Goal: Check status

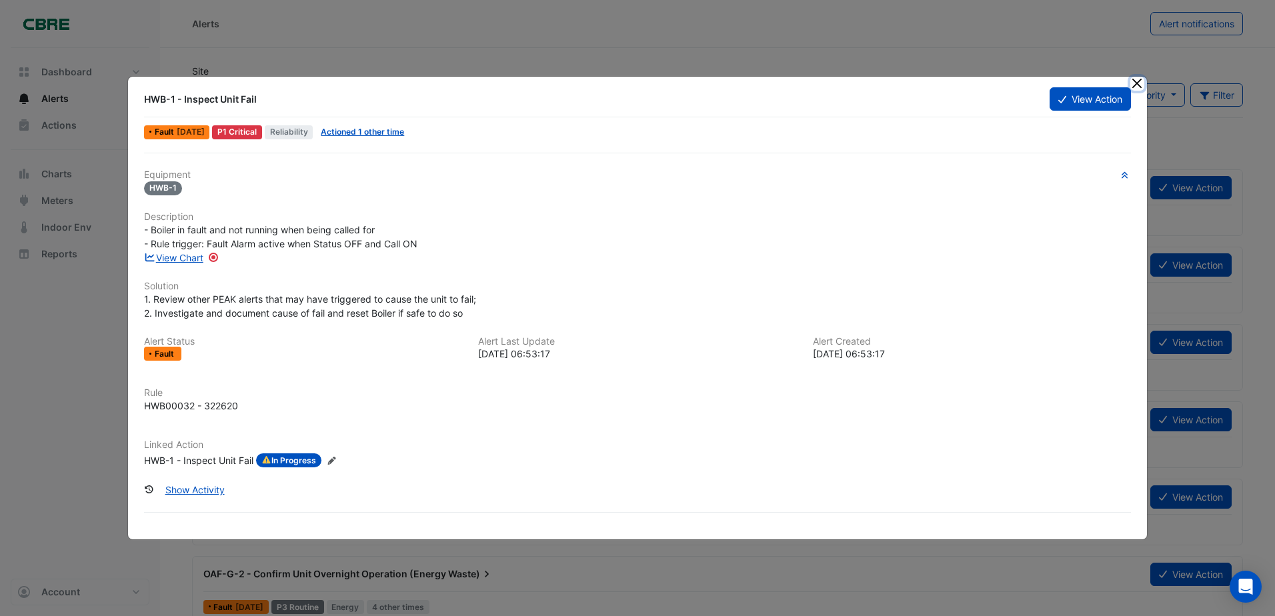
click at [1134, 83] on button "Close" at bounding box center [1137, 84] width 14 height 14
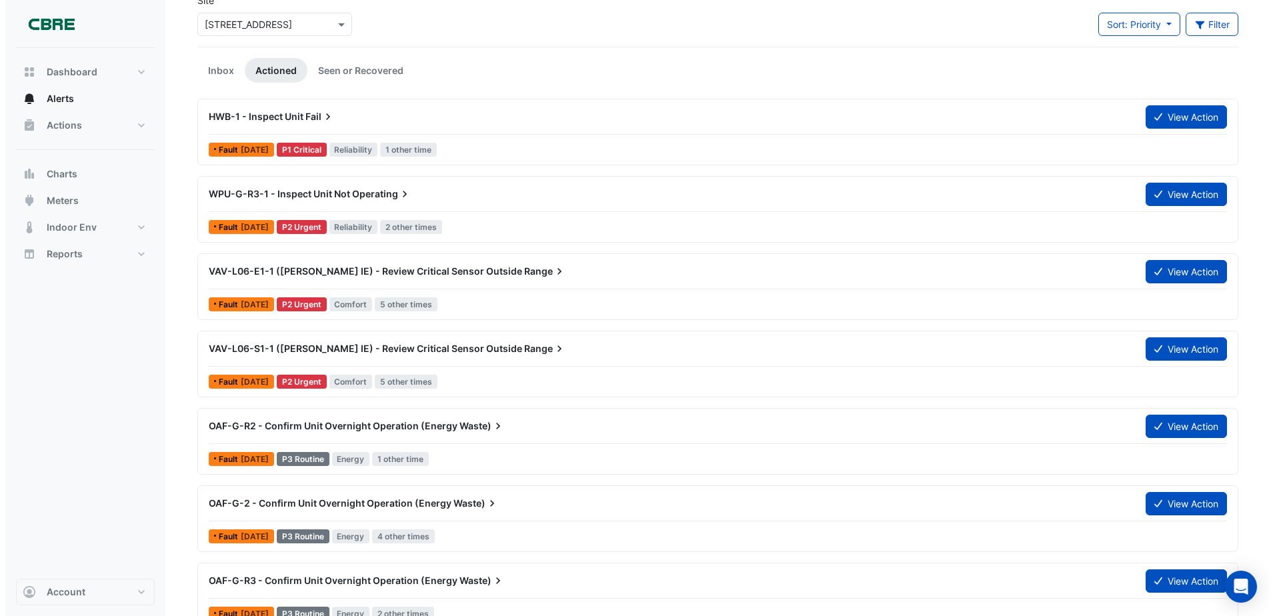
scroll to position [67, 0]
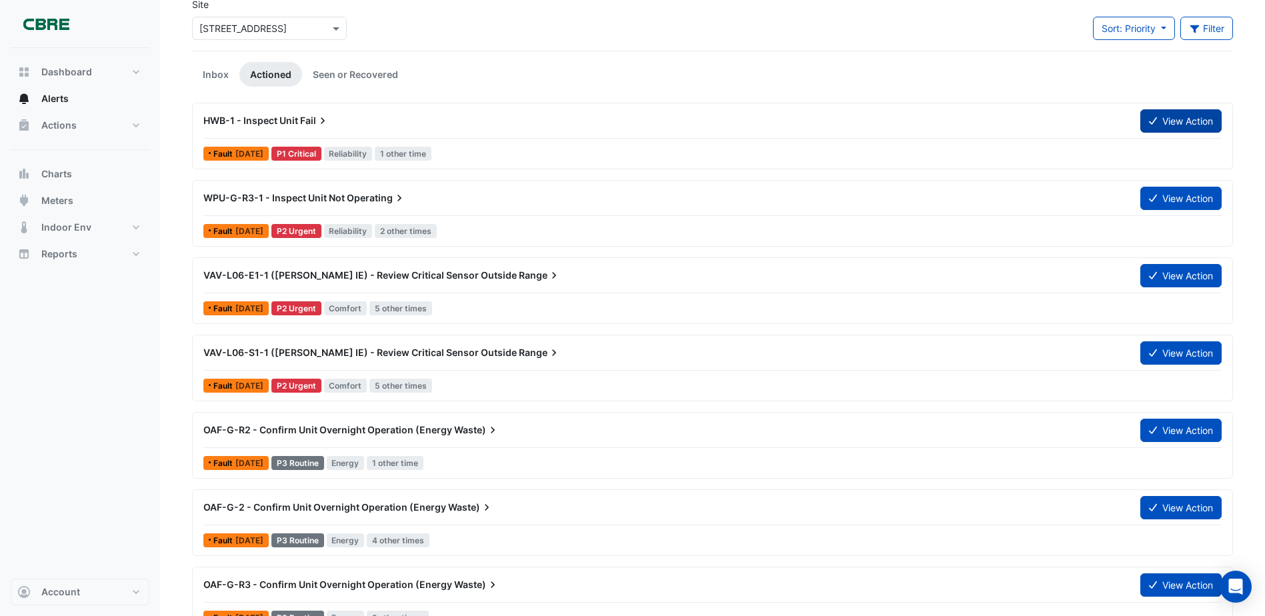
click at [1196, 121] on button "View Action" at bounding box center [1180, 120] width 81 height 23
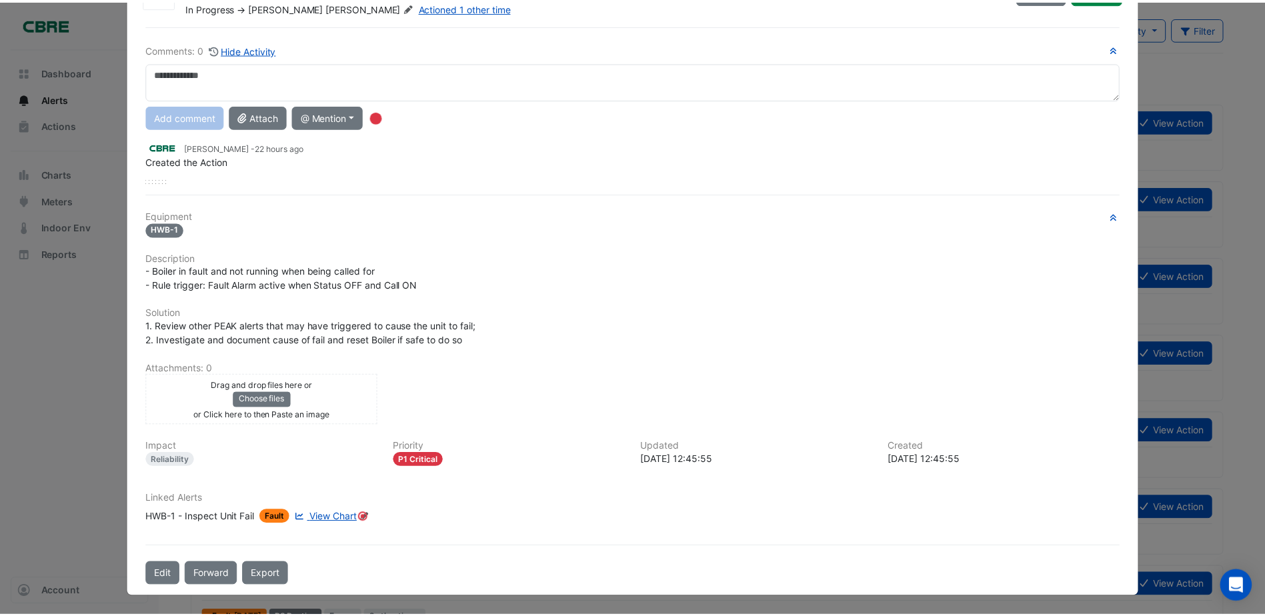
scroll to position [0, 0]
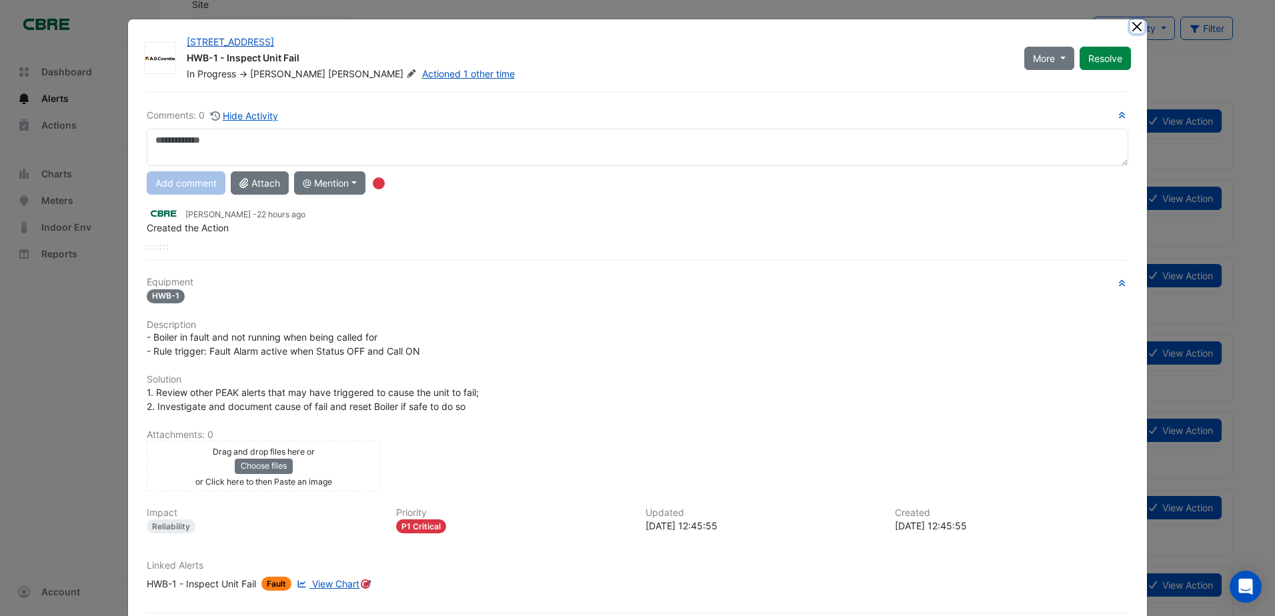
click at [1131, 25] on button "Close" at bounding box center [1137, 26] width 14 height 14
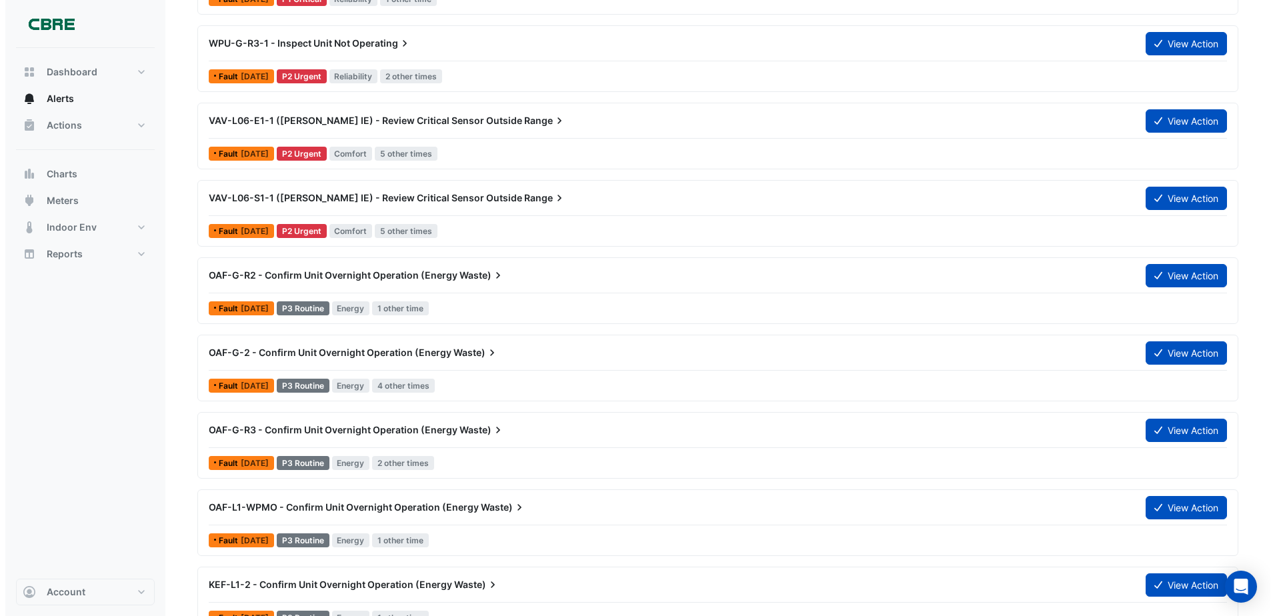
scroll to position [400, 0]
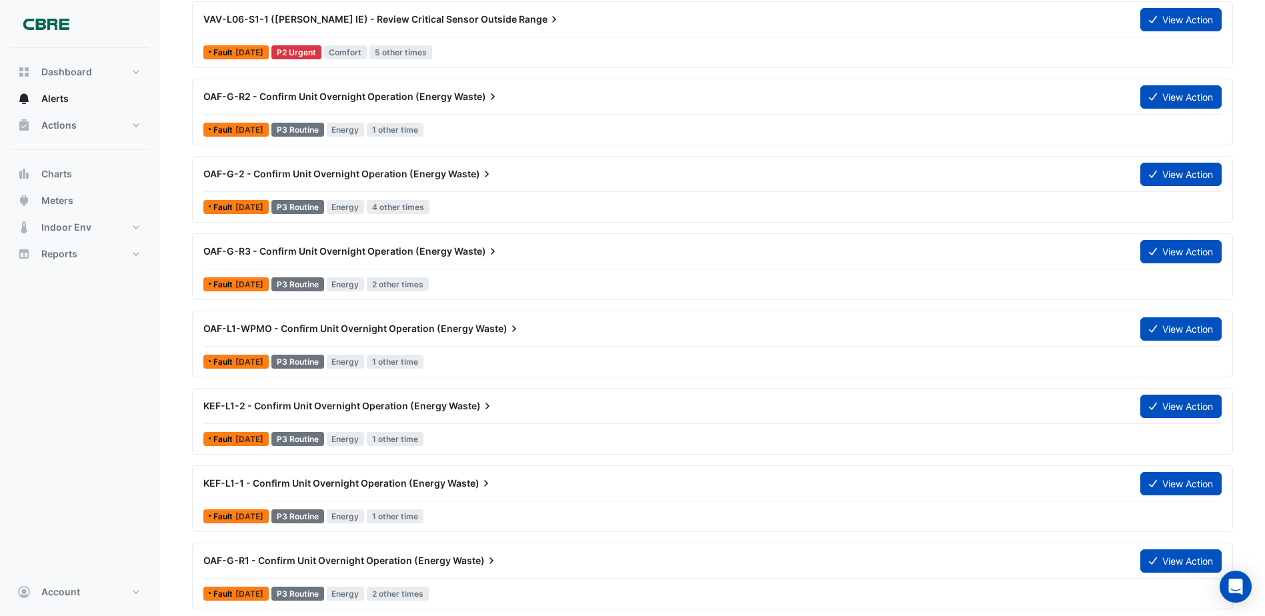
click at [235, 363] on span "[DATE]" at bounding box center [249, 362] width 28 height 10
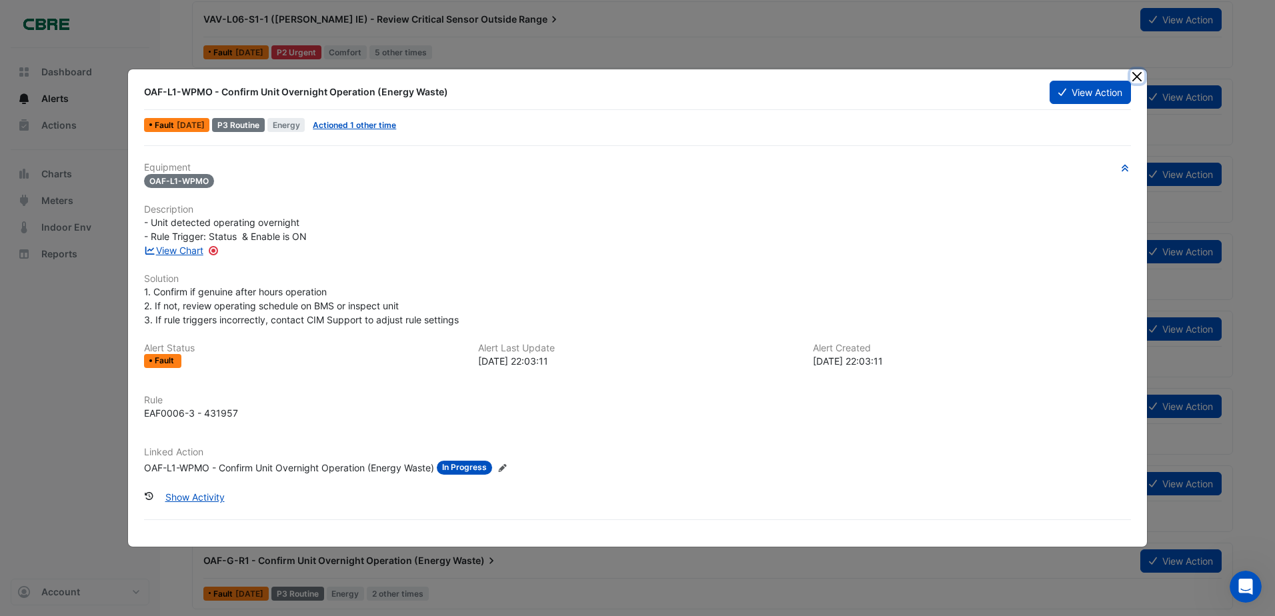
click at [1138, 73] on button "Close" at bounding box center [1137, 76] width 14 height 14
